Goal: Check status: Check status

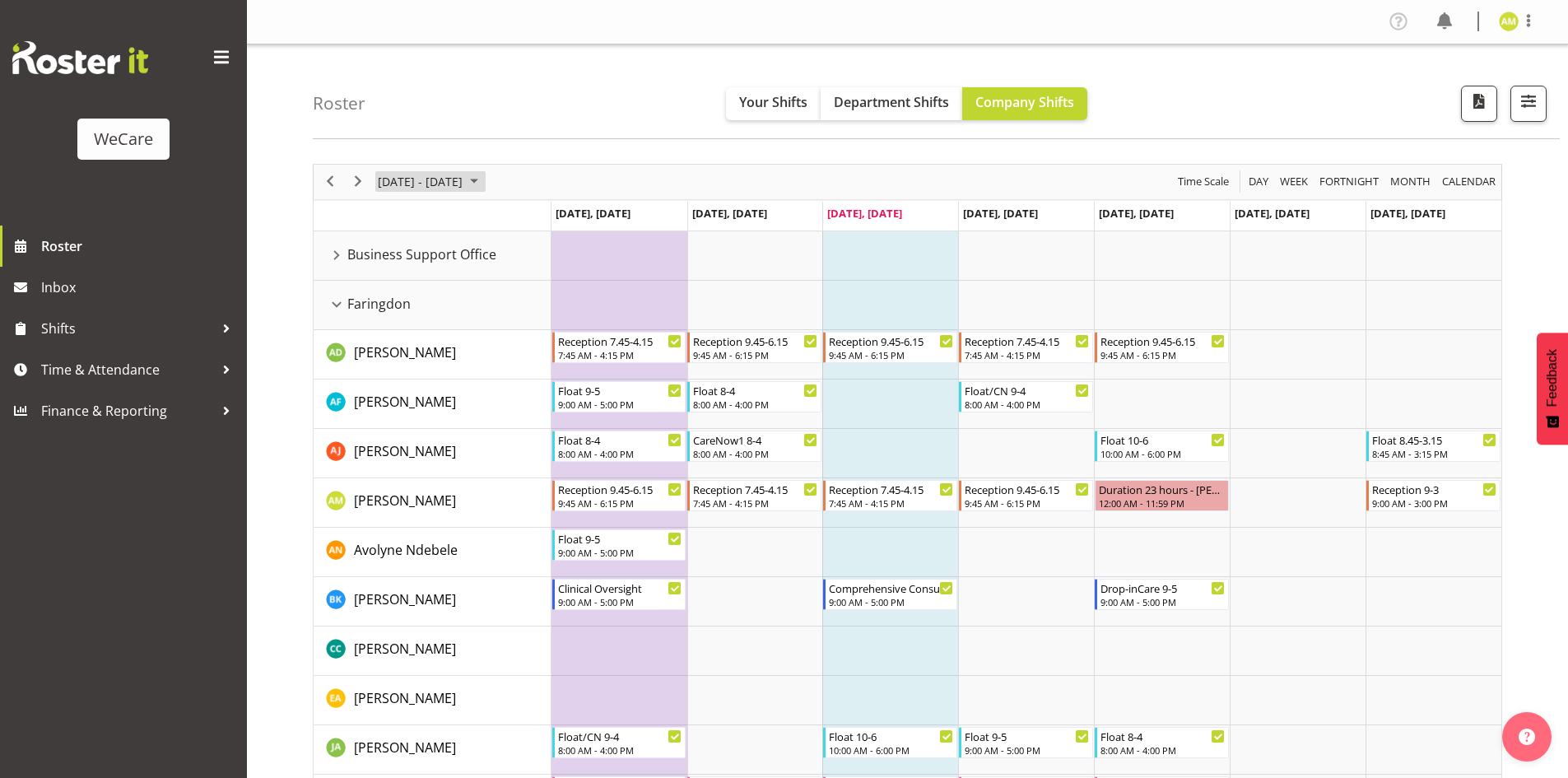
click at [464, 190] on span "[DATE] - [DATE]" at bounding box center [420, 182] width 88 height 21
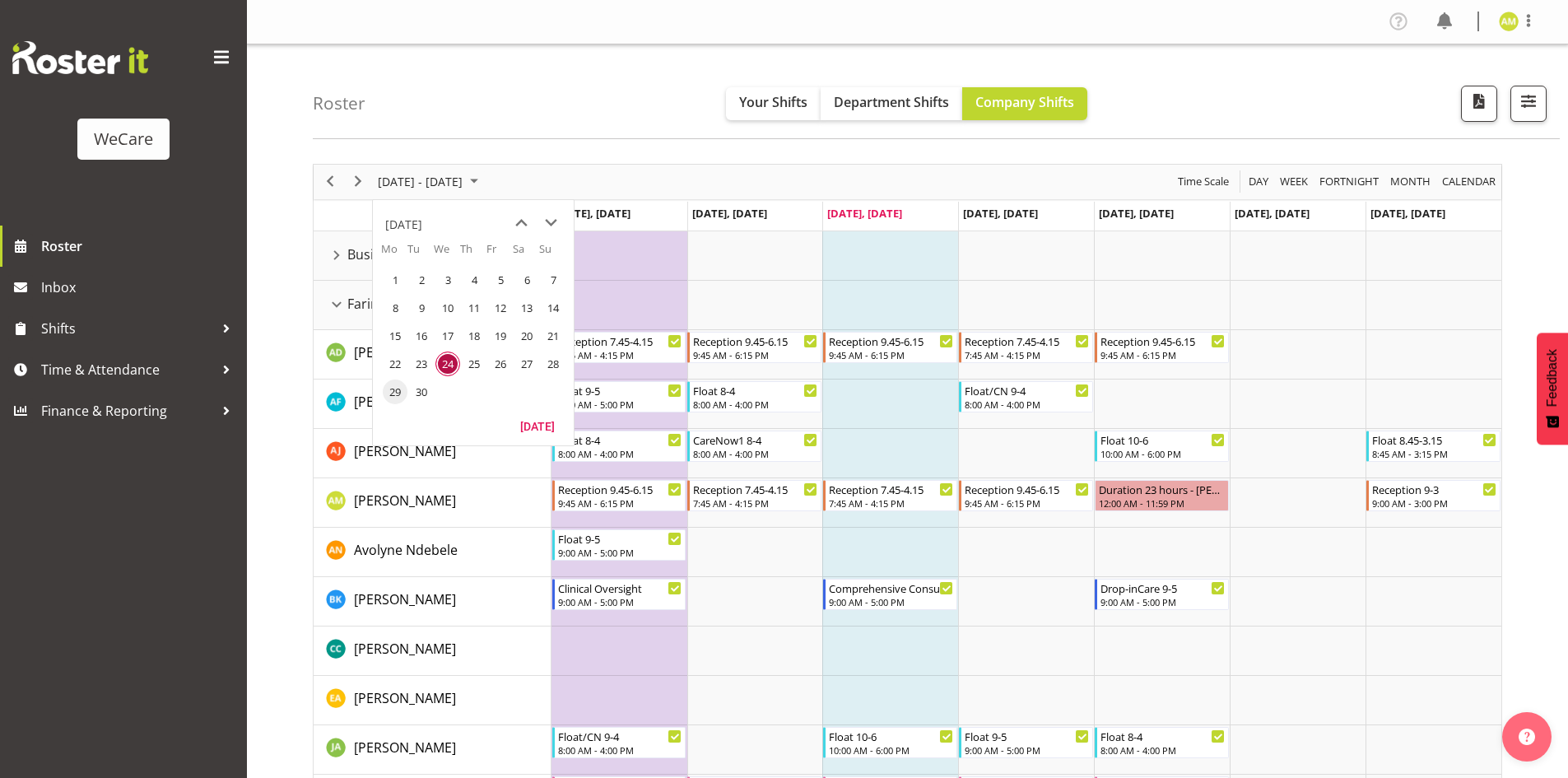
click at [399, 382] on span "29" at bounding box center [395, 392] width 25 height 25
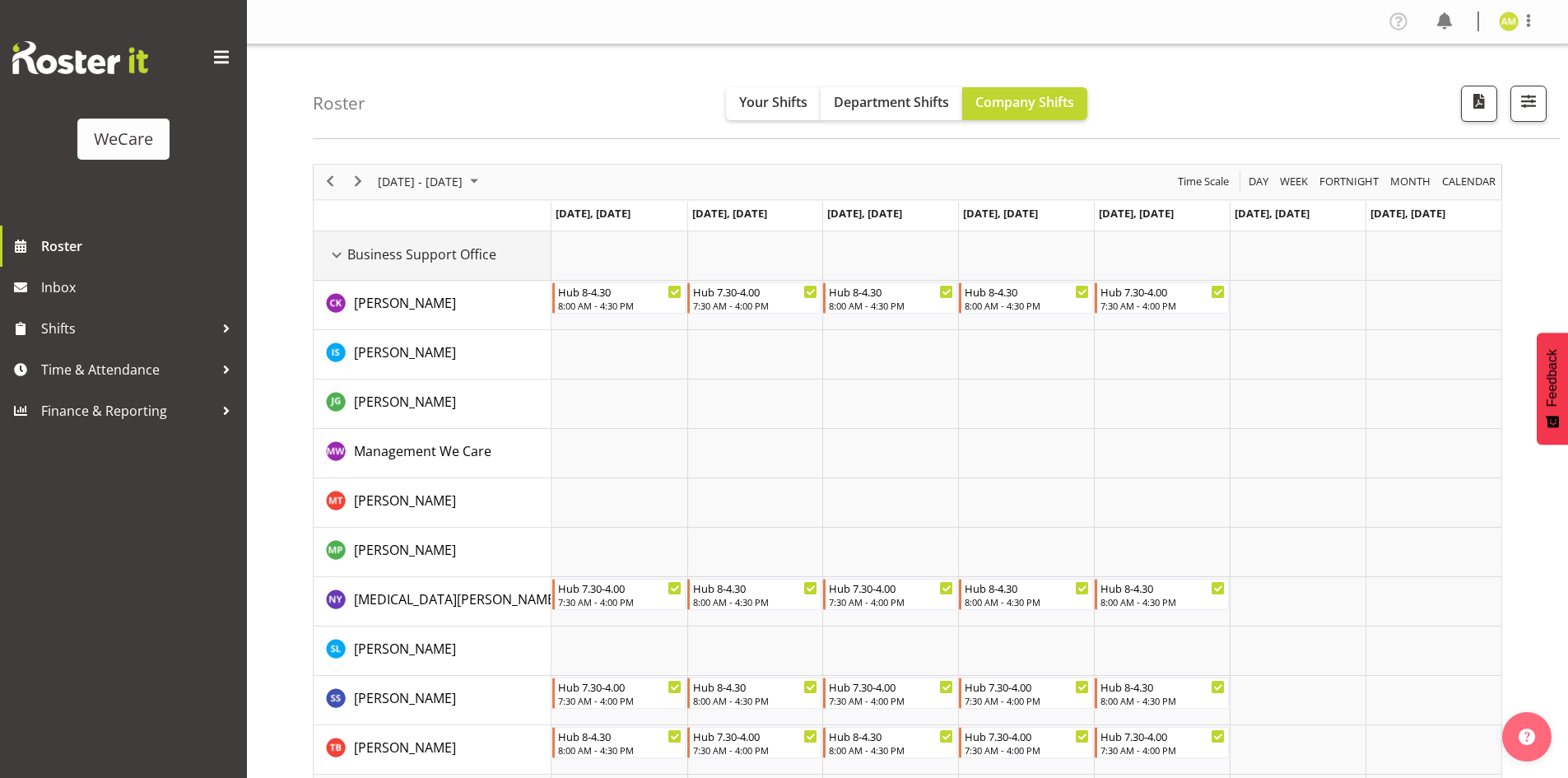
click at [332, 252] on div "Business Support Office resource" at bounding box center [336, 254] width 22 height 22
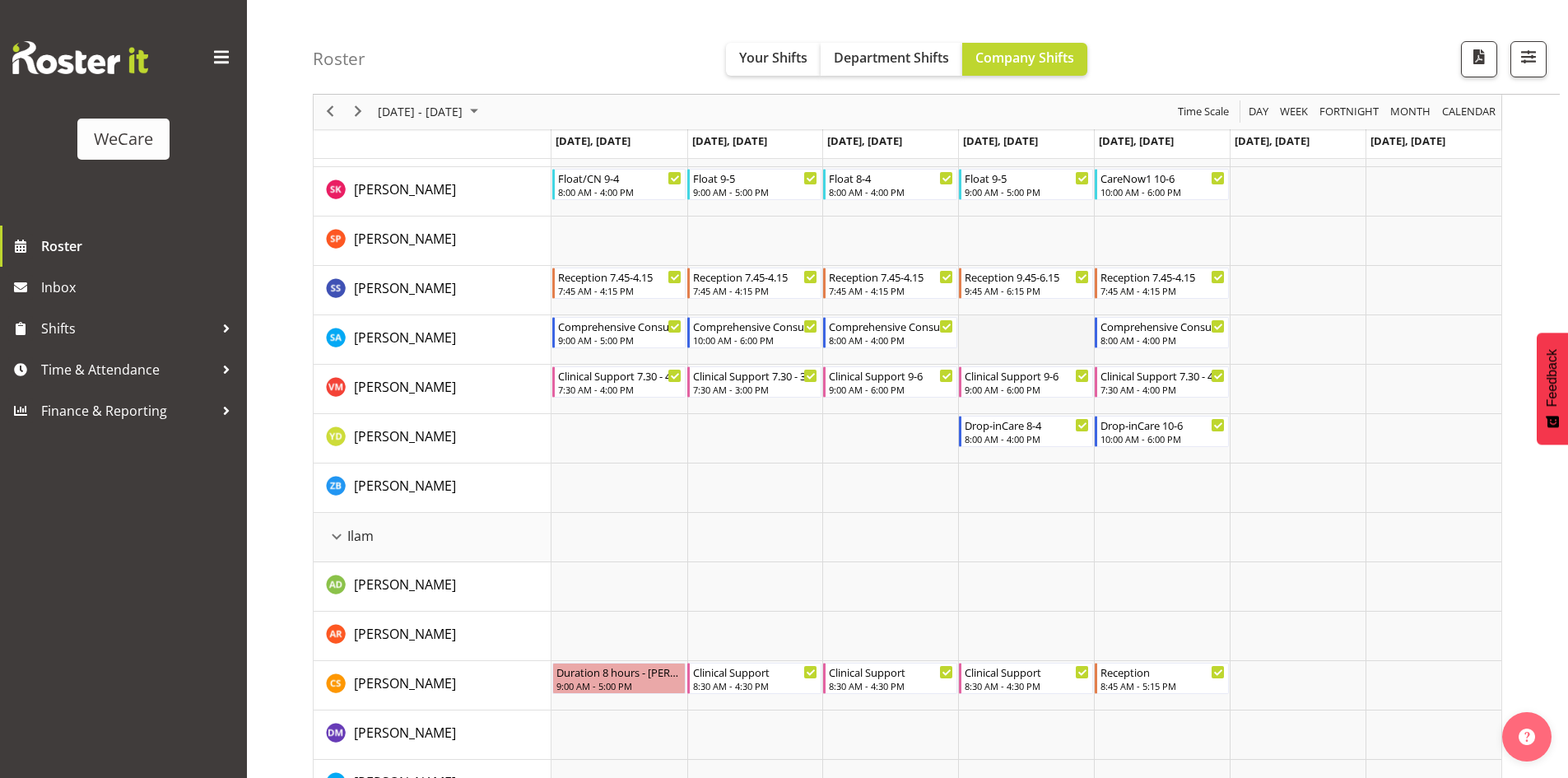
scroll to position [1070, 0]
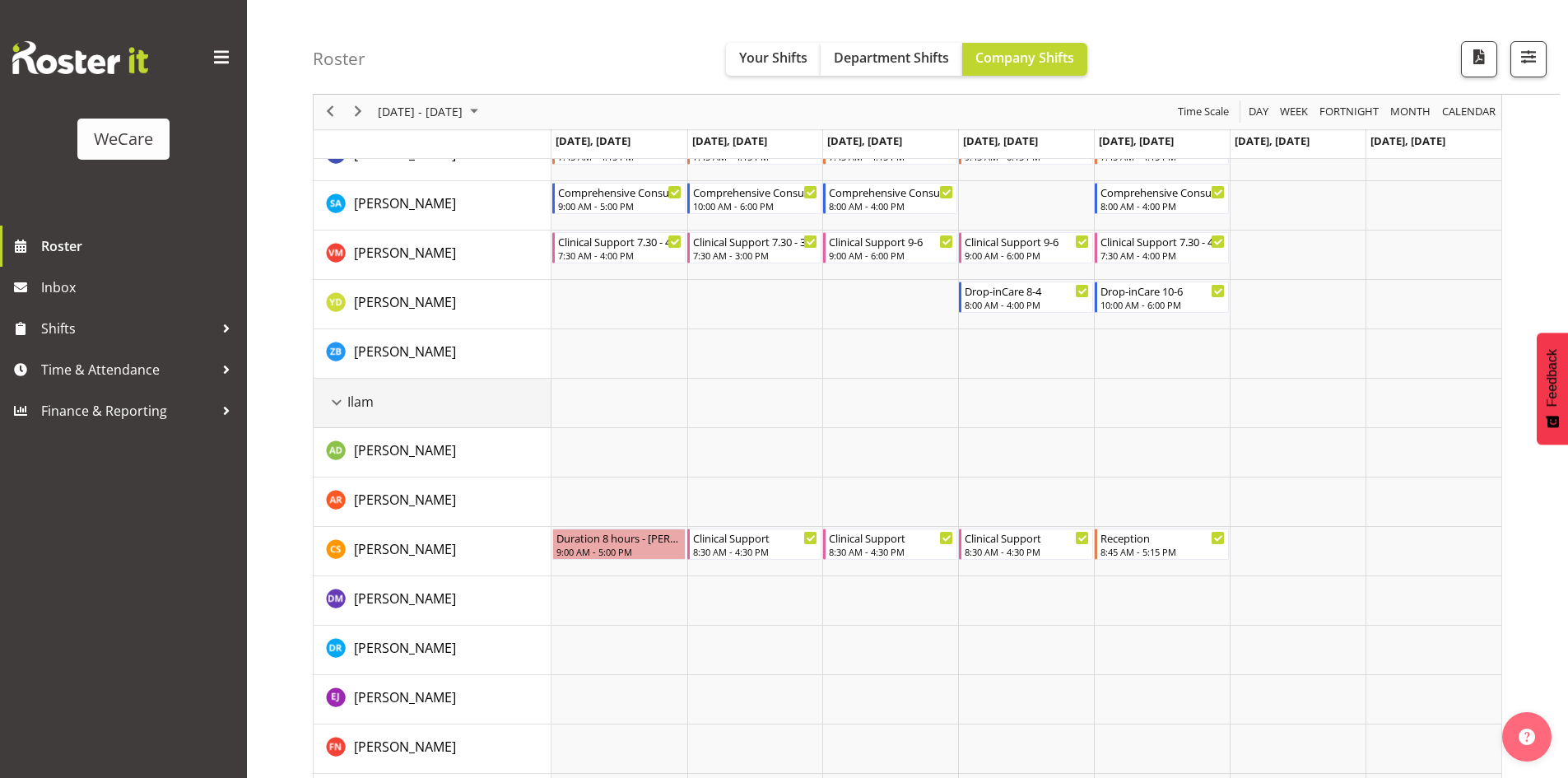
click at [338, 404] on div "Ilam resource" at bounding box center [336, 402] width 22 height 22
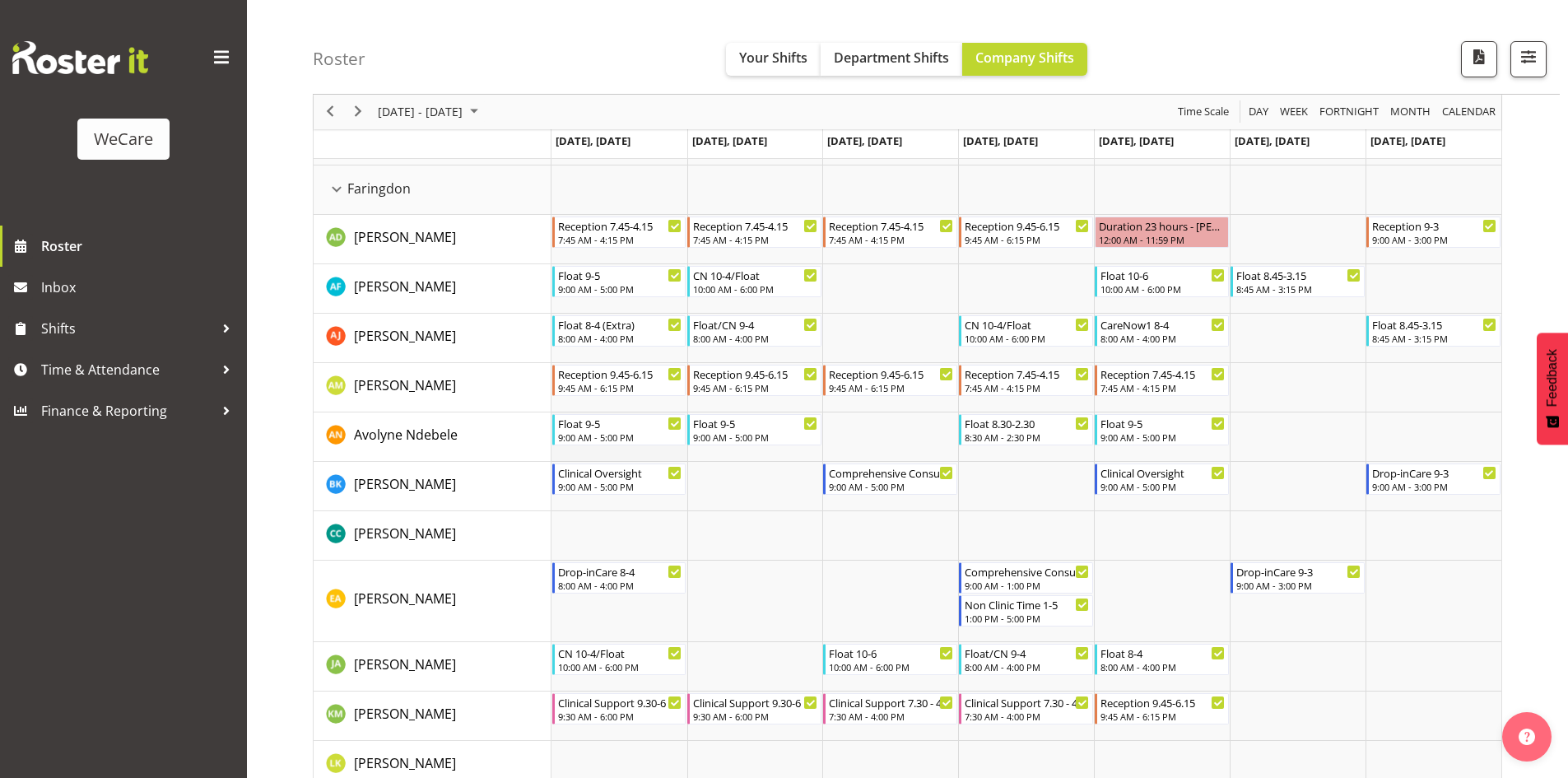
scroll to position [0, 0]
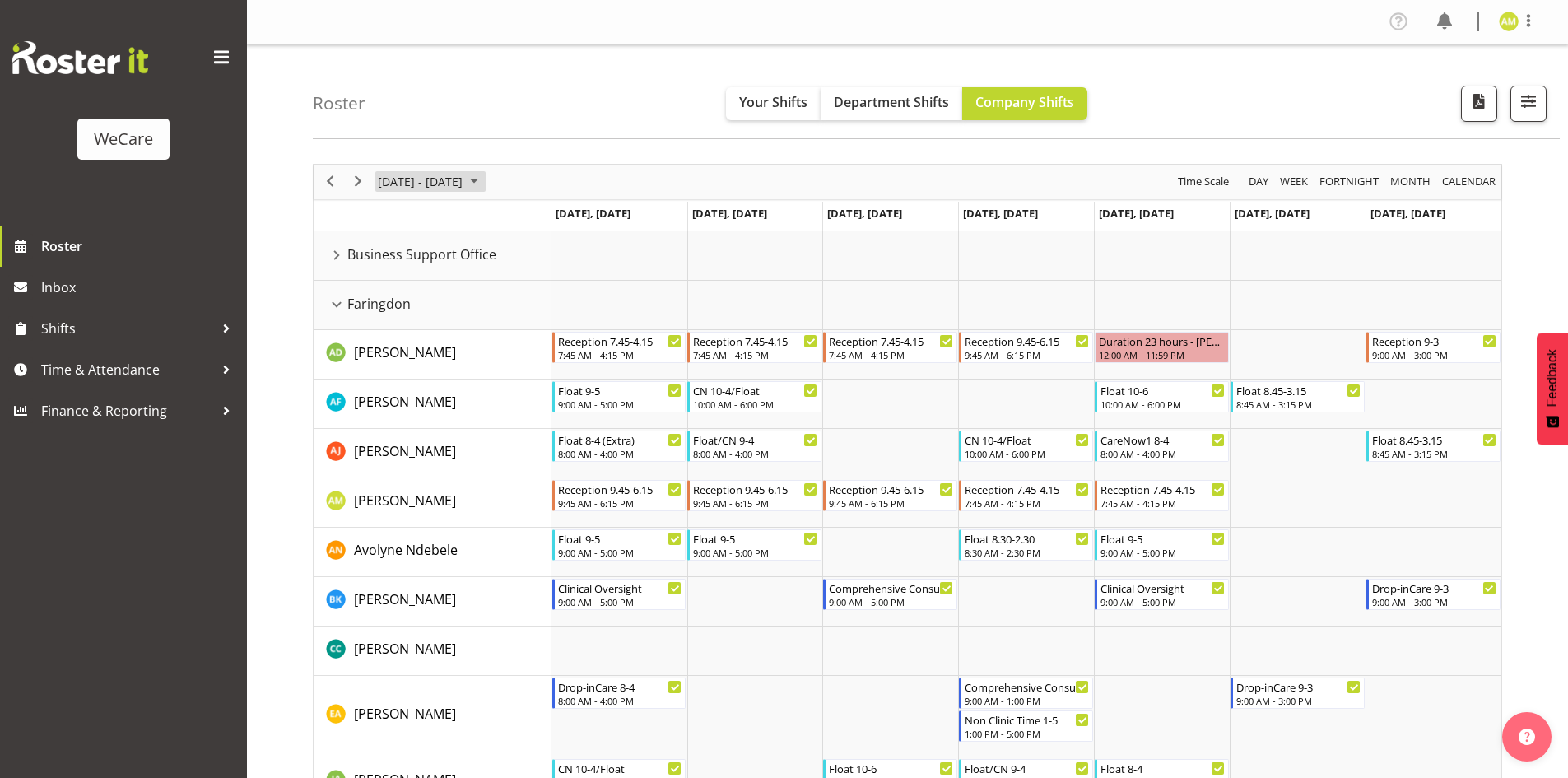
click at [454, 175] on span "[DATE] - [DATE]" at bounding box center [420, 182] width 88 height 21
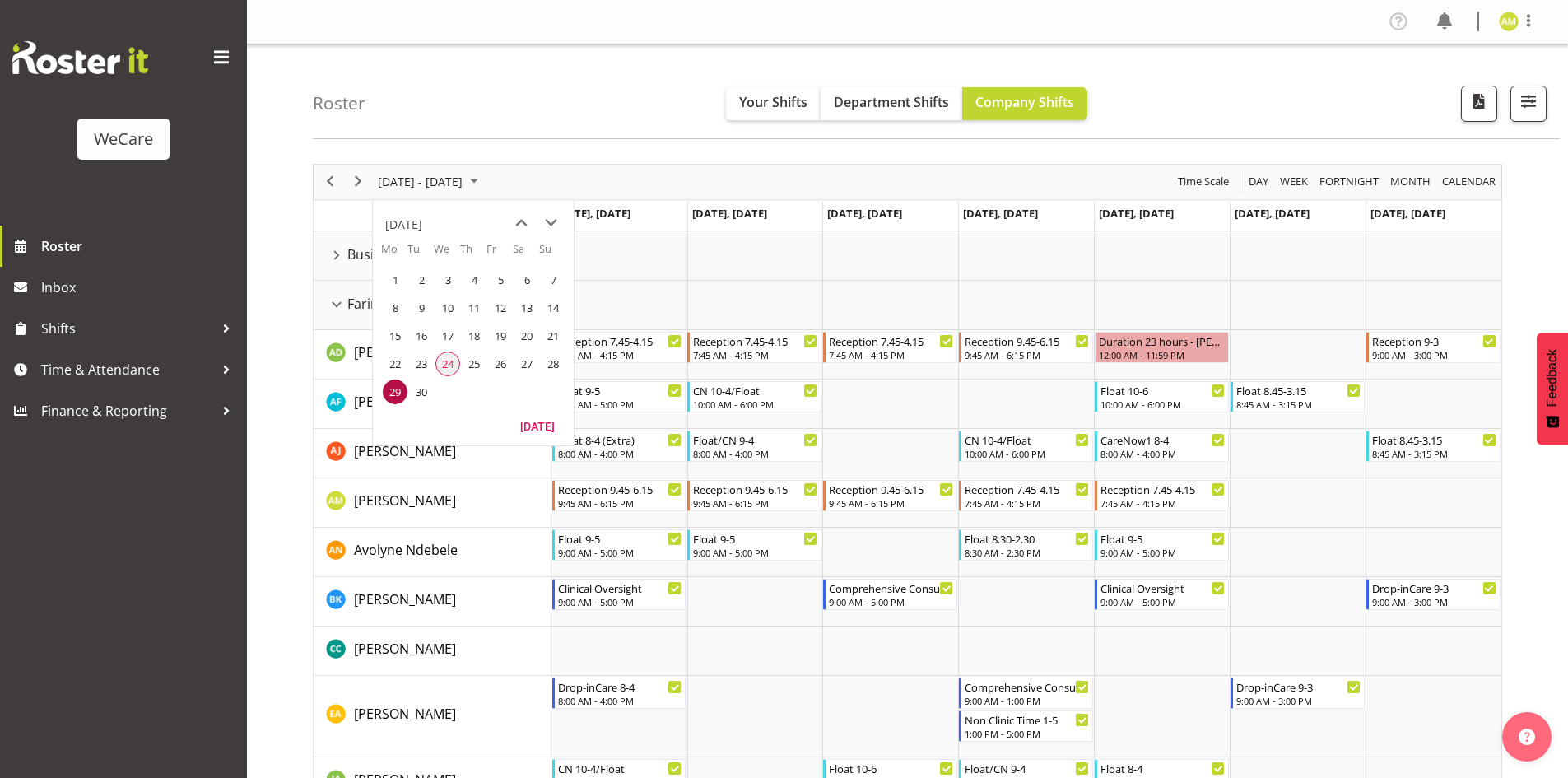
click at [453, 354] on span "24" at bounding box center [448, 364] width 25 height 25
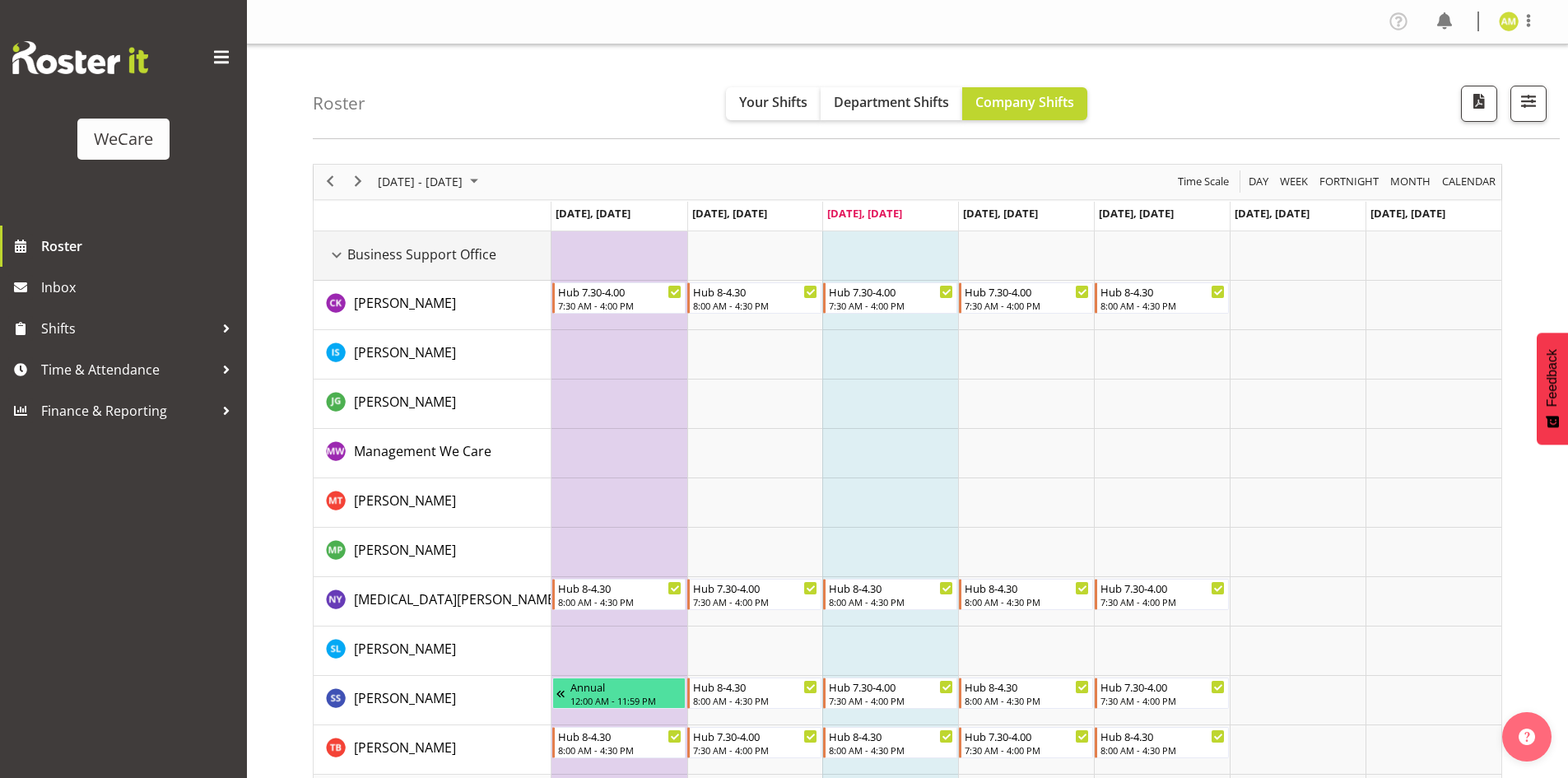
click at [335, 248] on div "Business Support Office resource" at bounding box center [336, 254] width 22 height 22
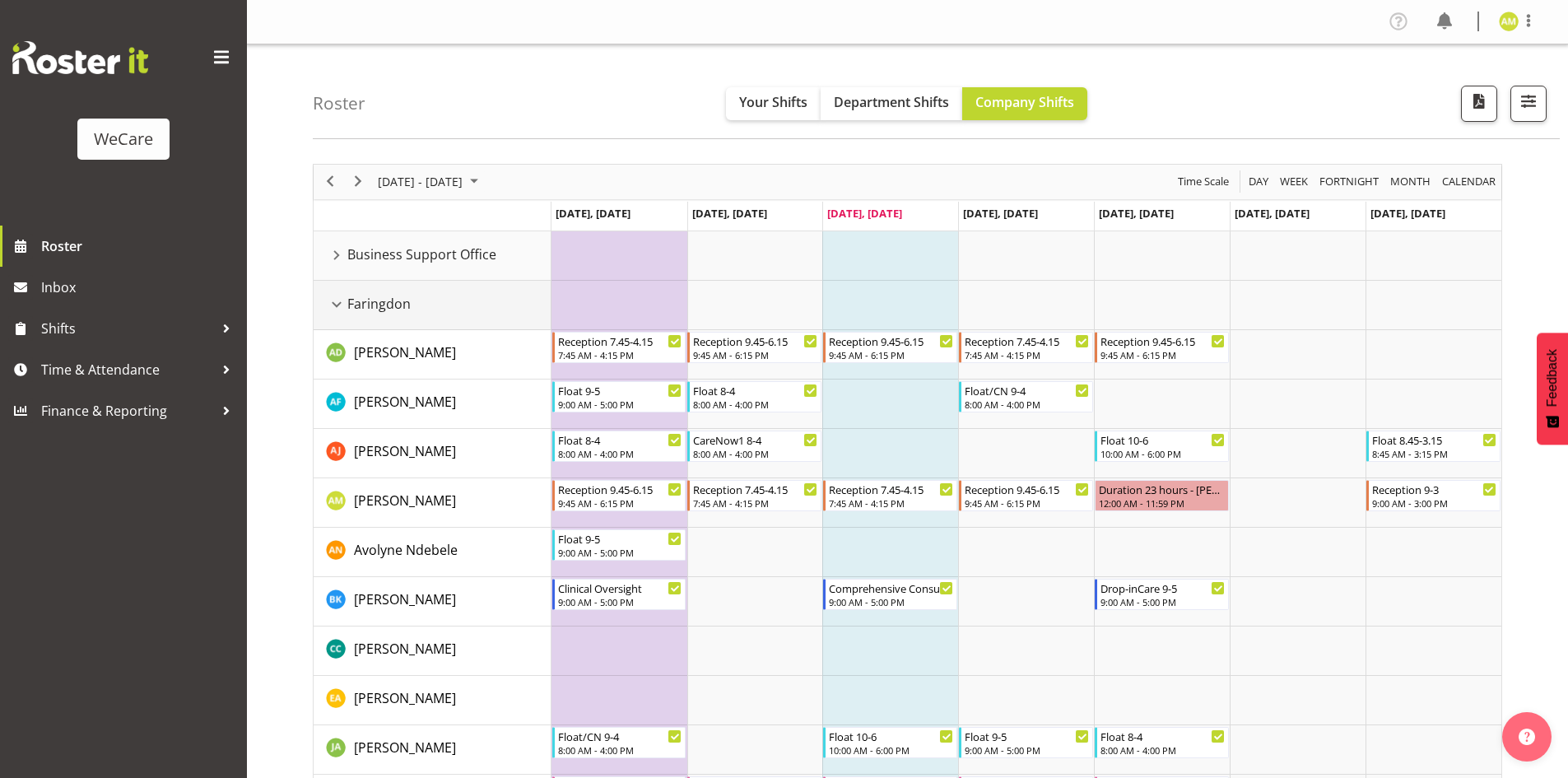
click at [339, 292] on td "Faringdon" at bounding box center [433, 304] width 238 height 49
click at [334, 309] on div "Faringdon resource" at bounding box center [336, 304] width 22 height 22
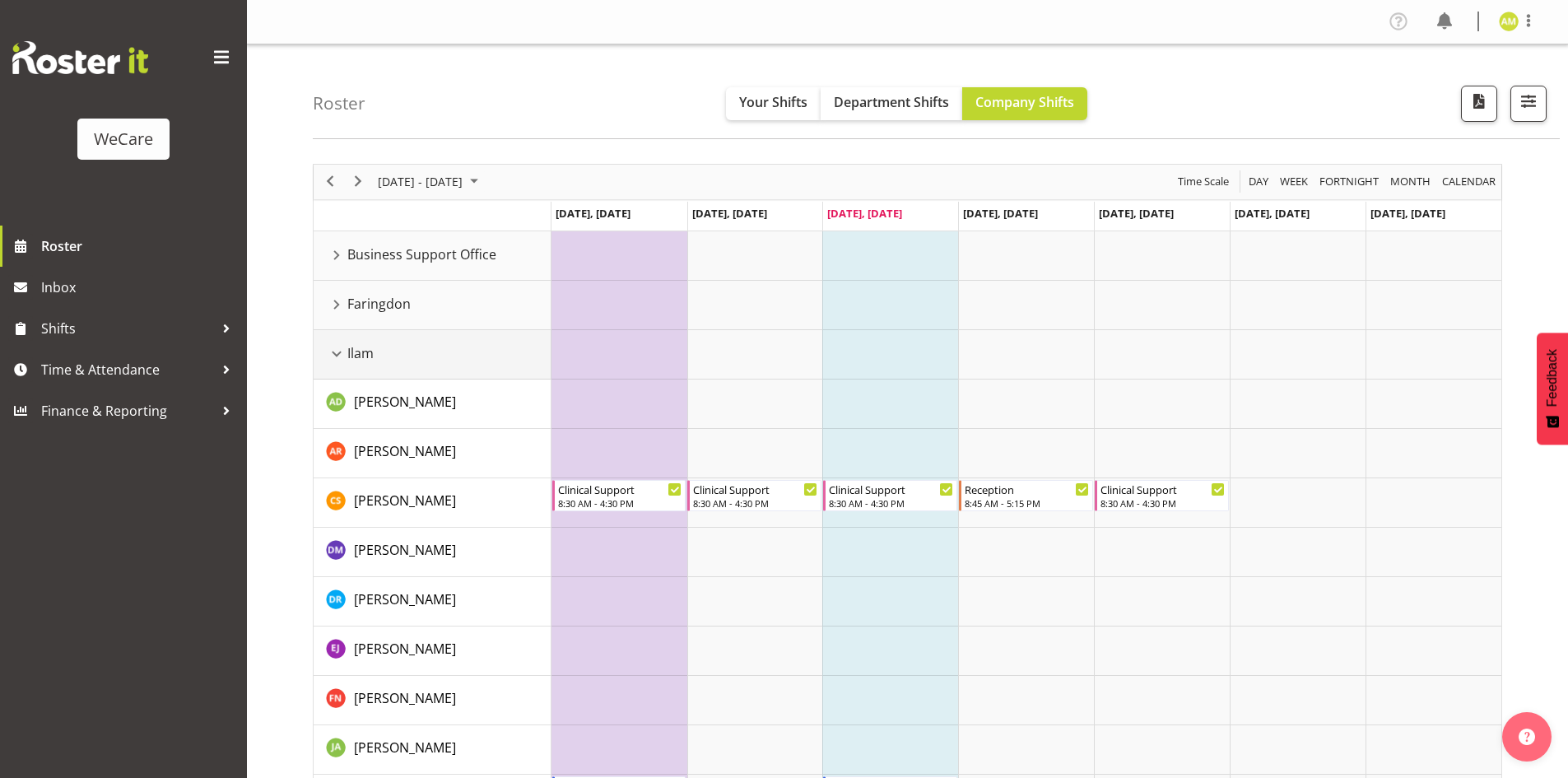
click at [335, 351] on div "Ilam resource" at bounding box center [336, 354] width 22 height 22
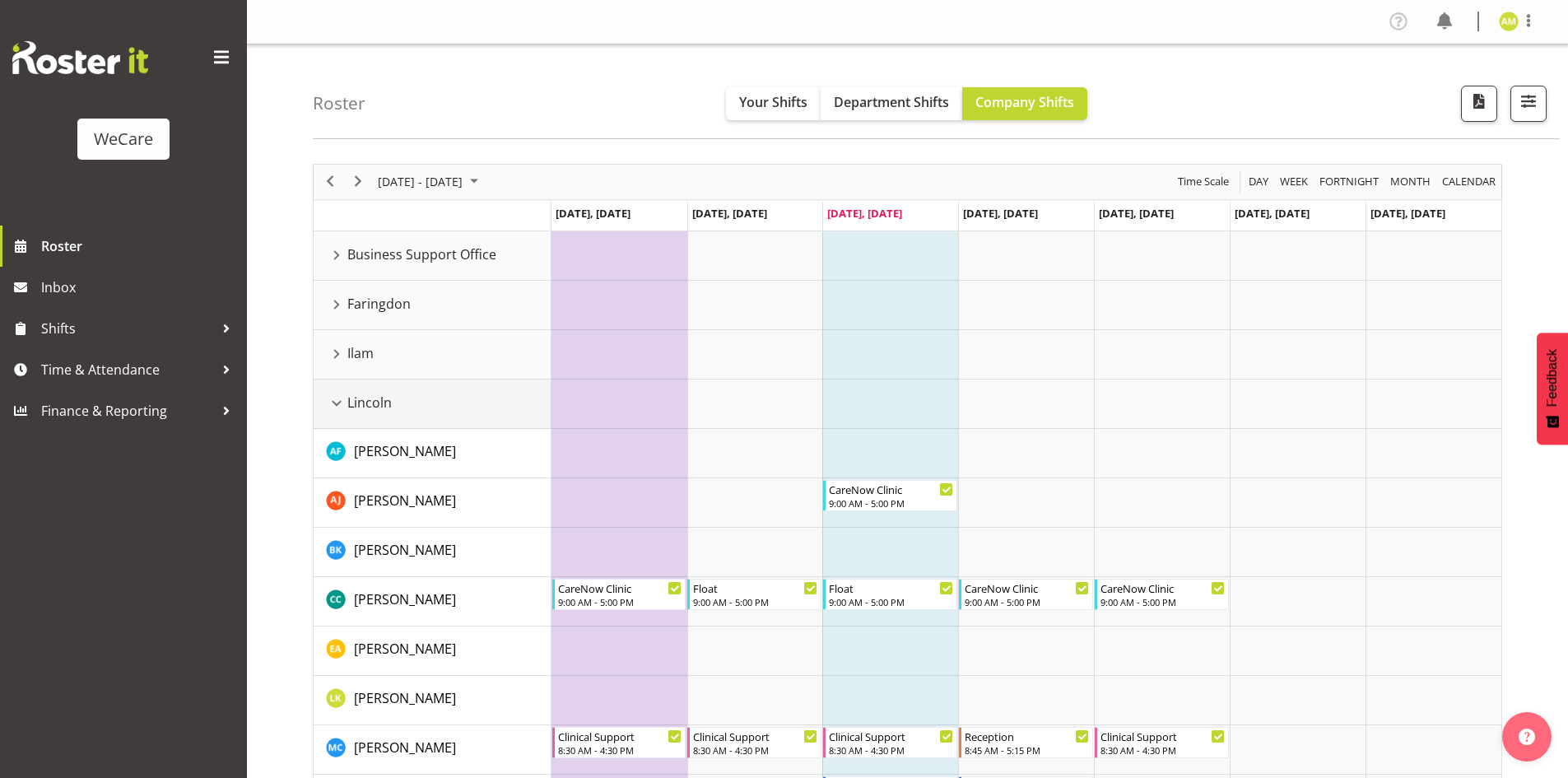
click at [335, 398] on div "Lincoln resource" at bounding box center [336, 403] width 22 height 22
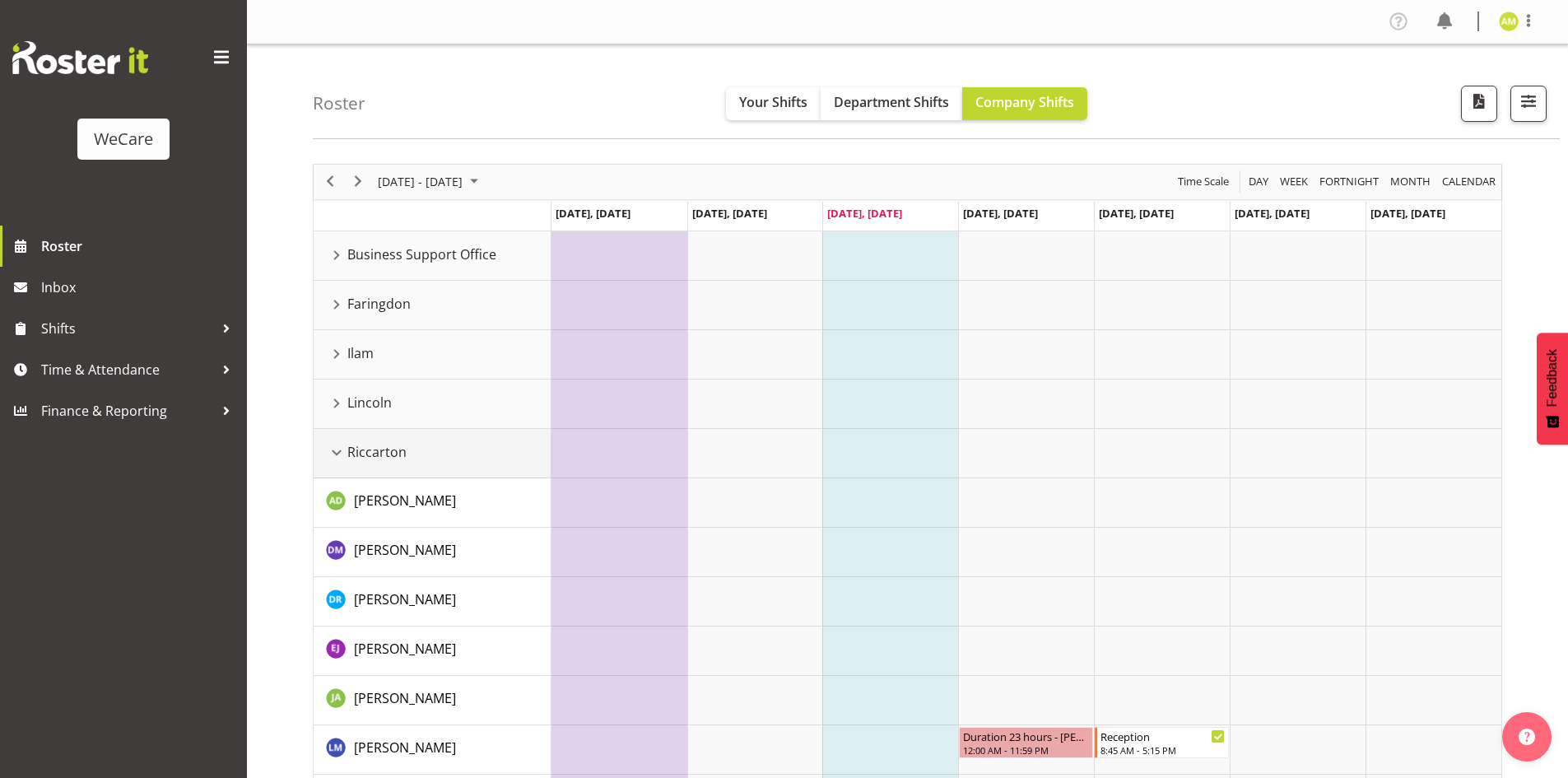
click at [334, 455] on div "Riccarton resource" at bounding box center [336, 453] width 22 height 22
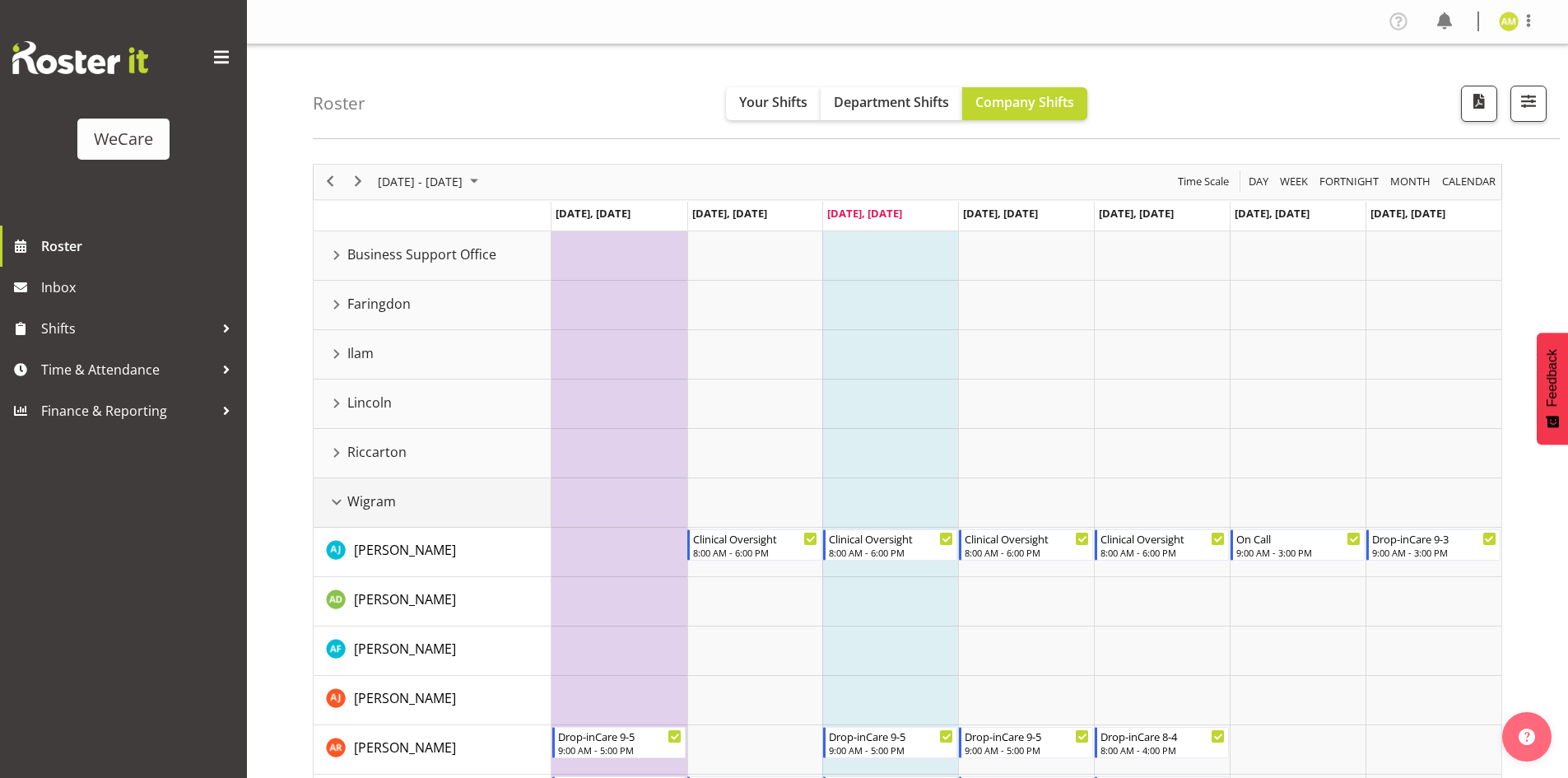
click at [336, 505] on div "Wigram resource" at bounding box center [336, 502] width 22 height 22
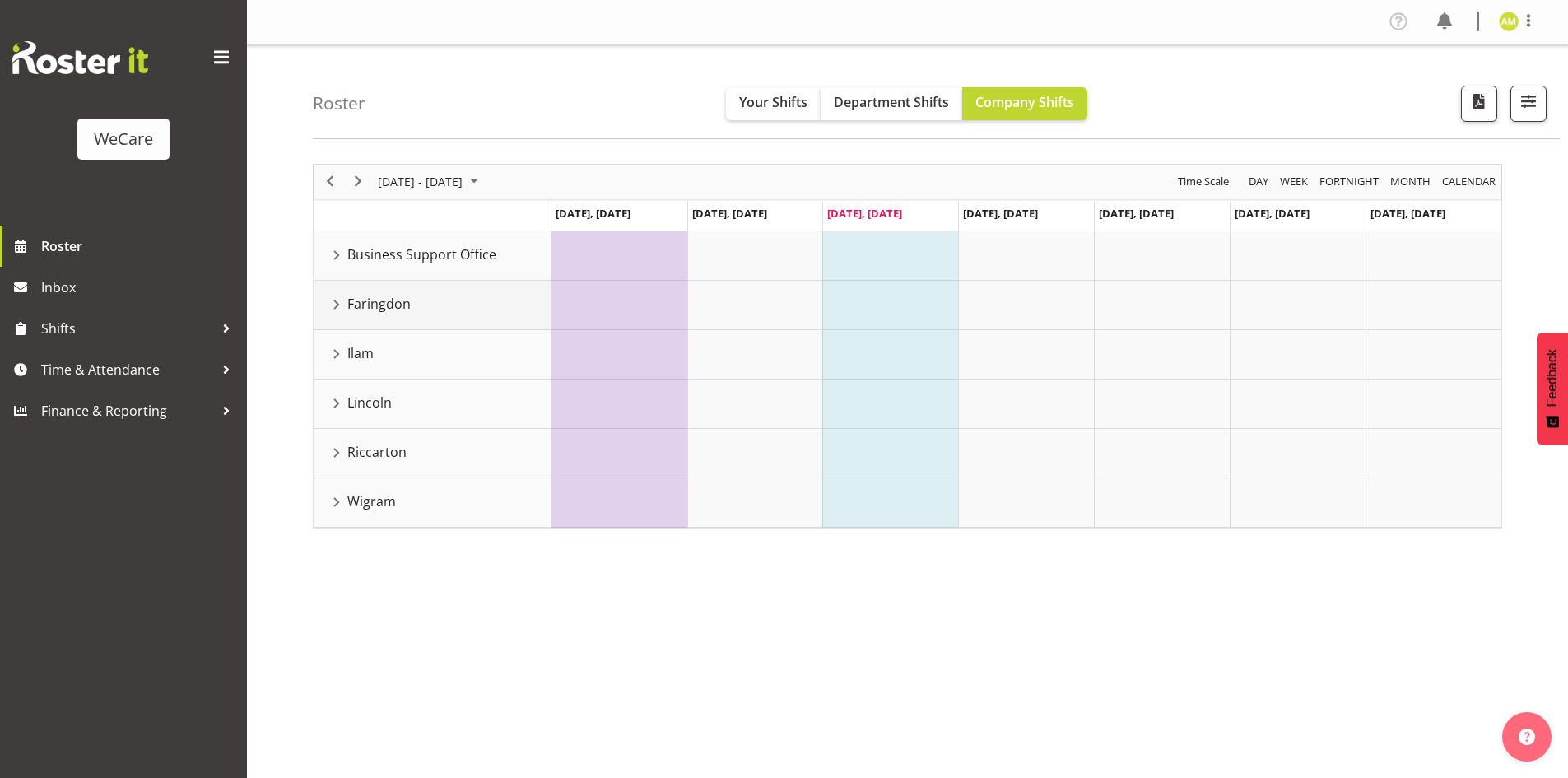
click at [335, 316] on div "Faringdon resource" at bounding box center [336, 304] width 22 height 22
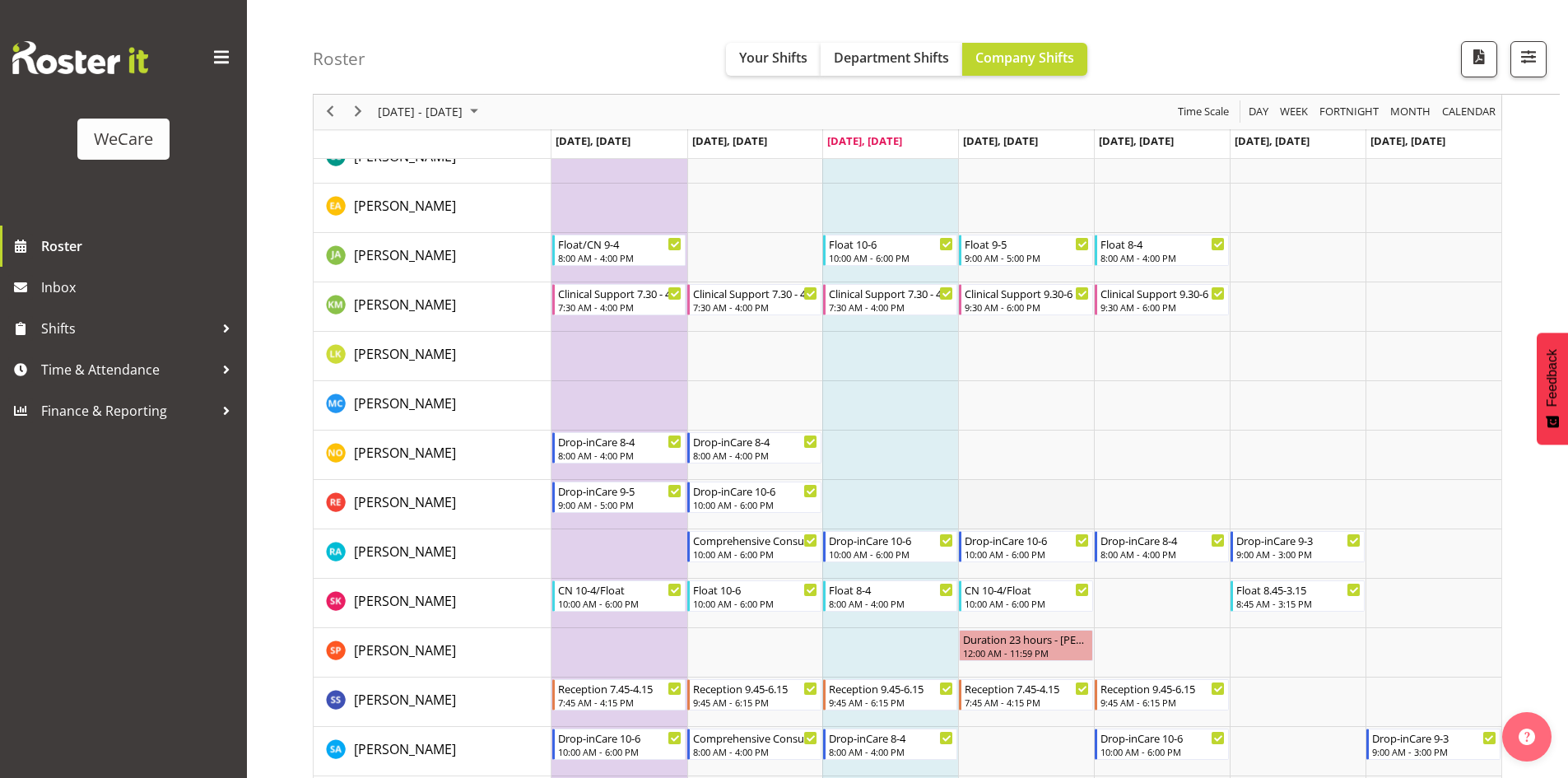
scroll to position [520, 0]
